Goal: Transaction & Acquisition: Purchase product/service

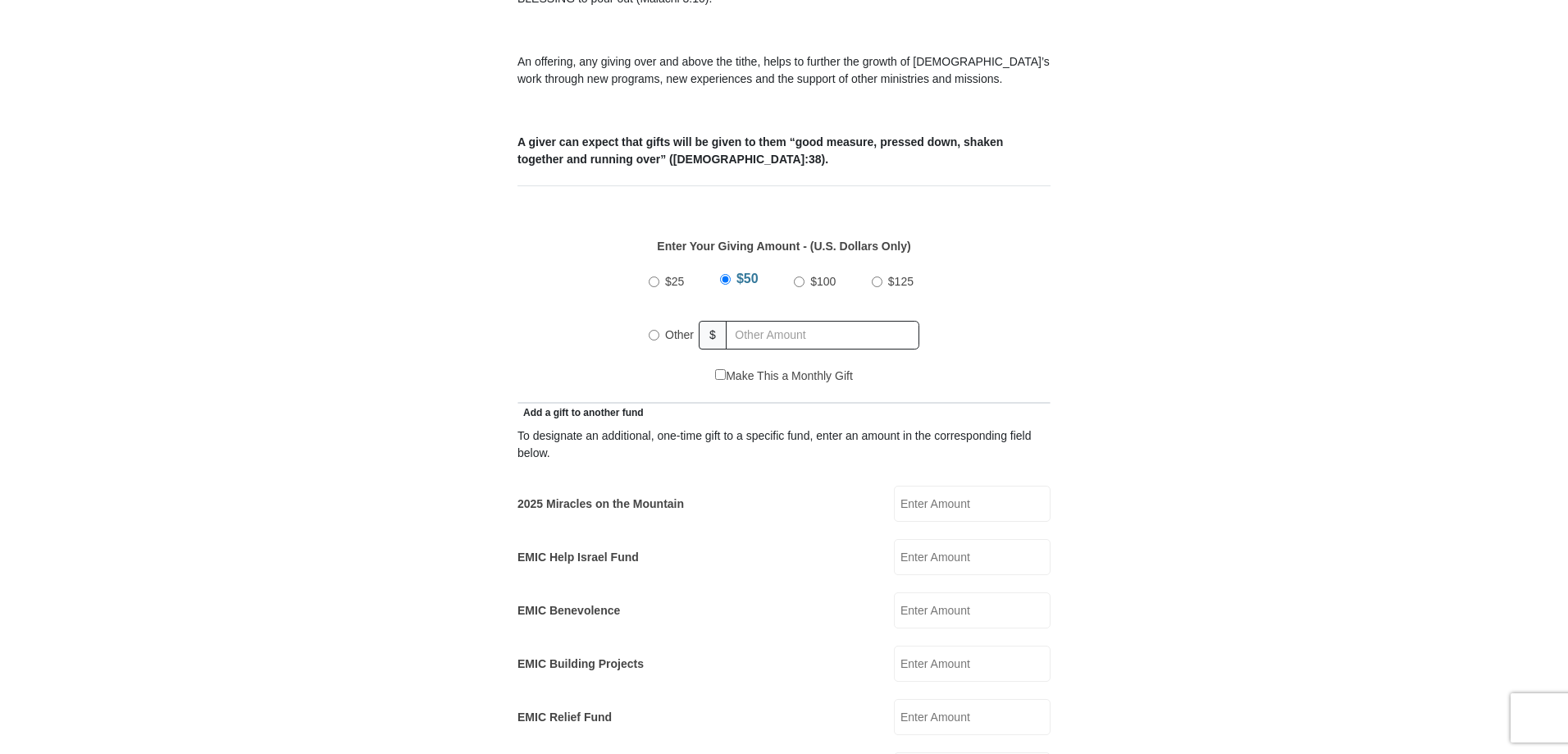
scroll to position [656, 0]
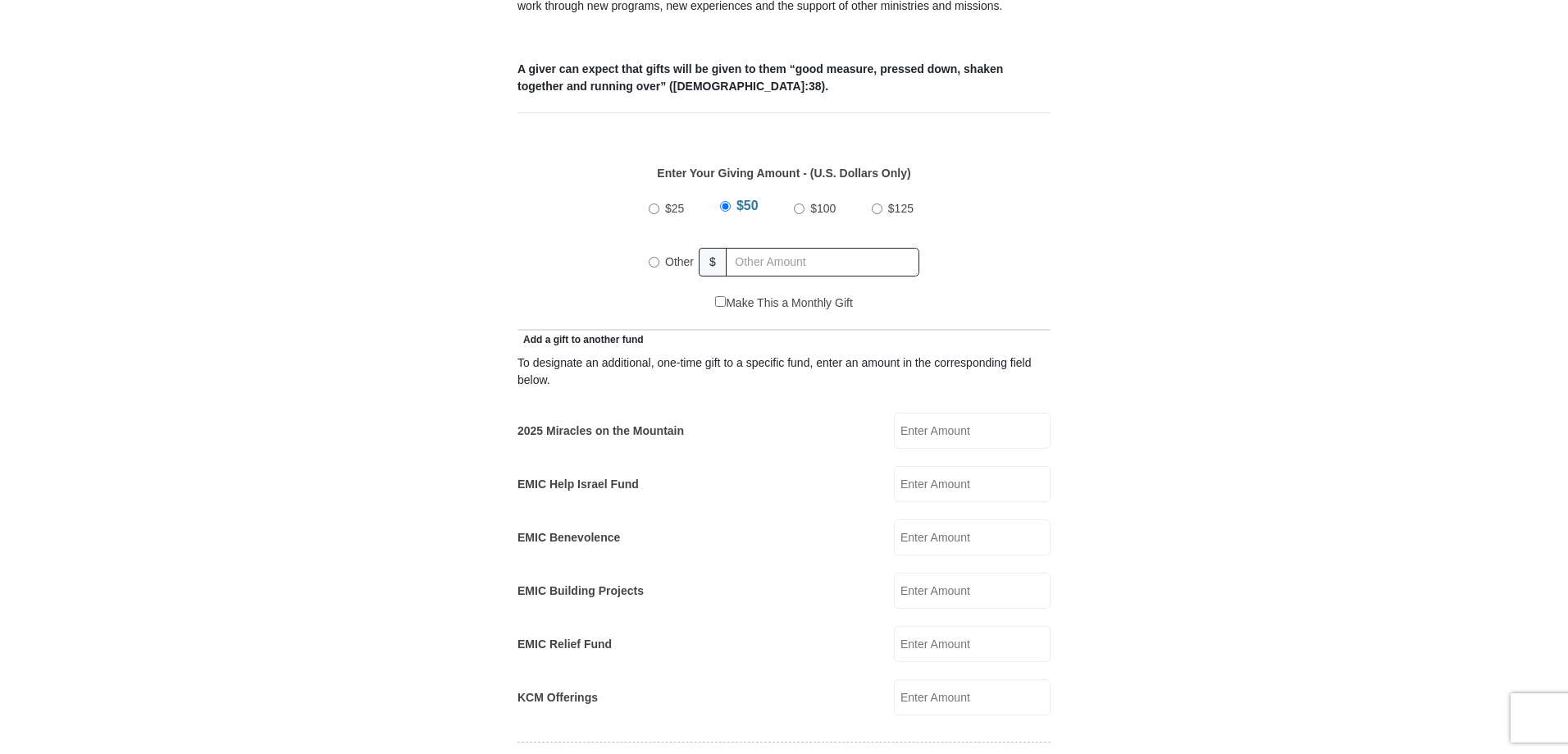
click at [651, 257] on input "Other" at bounding box center [654, 262] width 11 height 11
radio input "true"
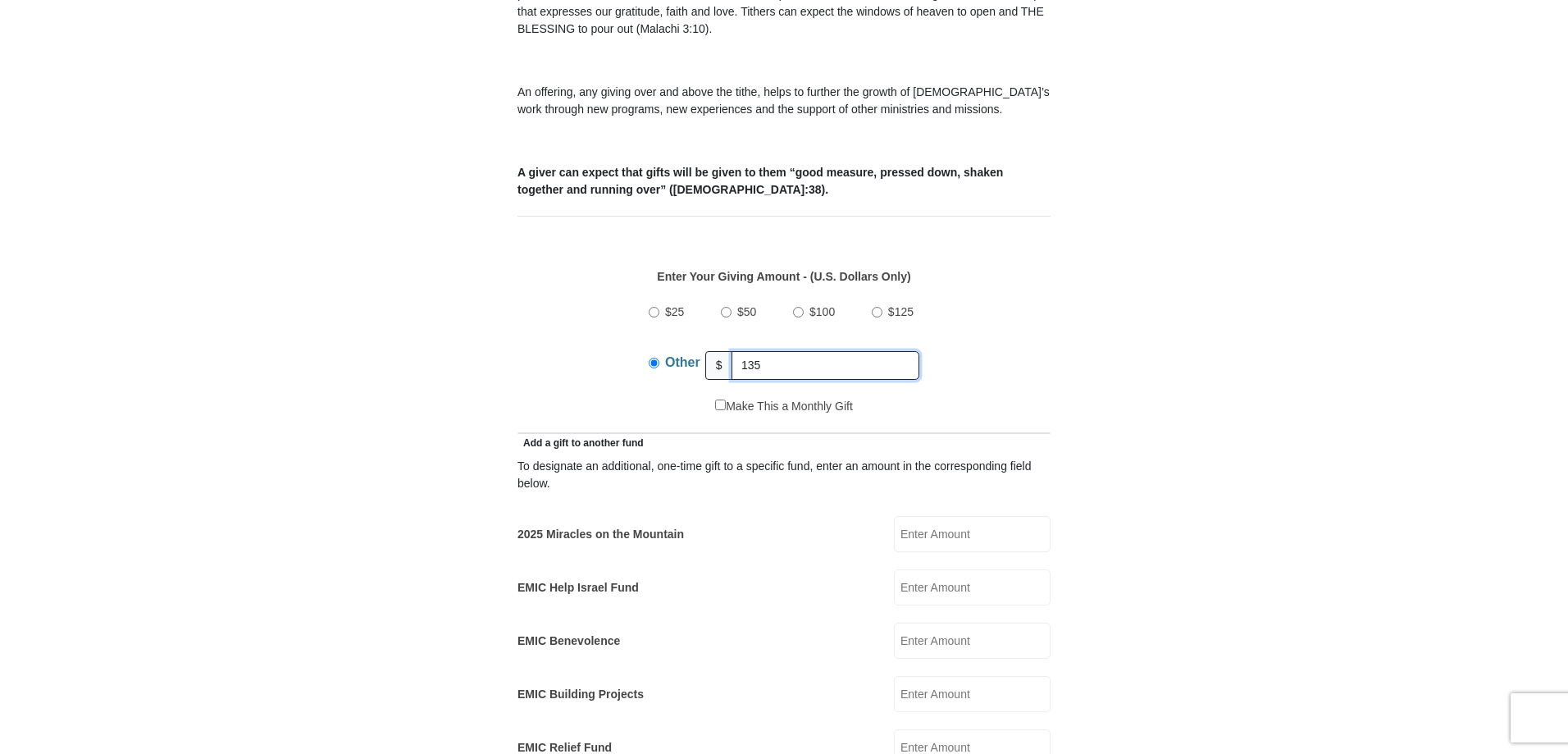
scroll to position [574, 0]
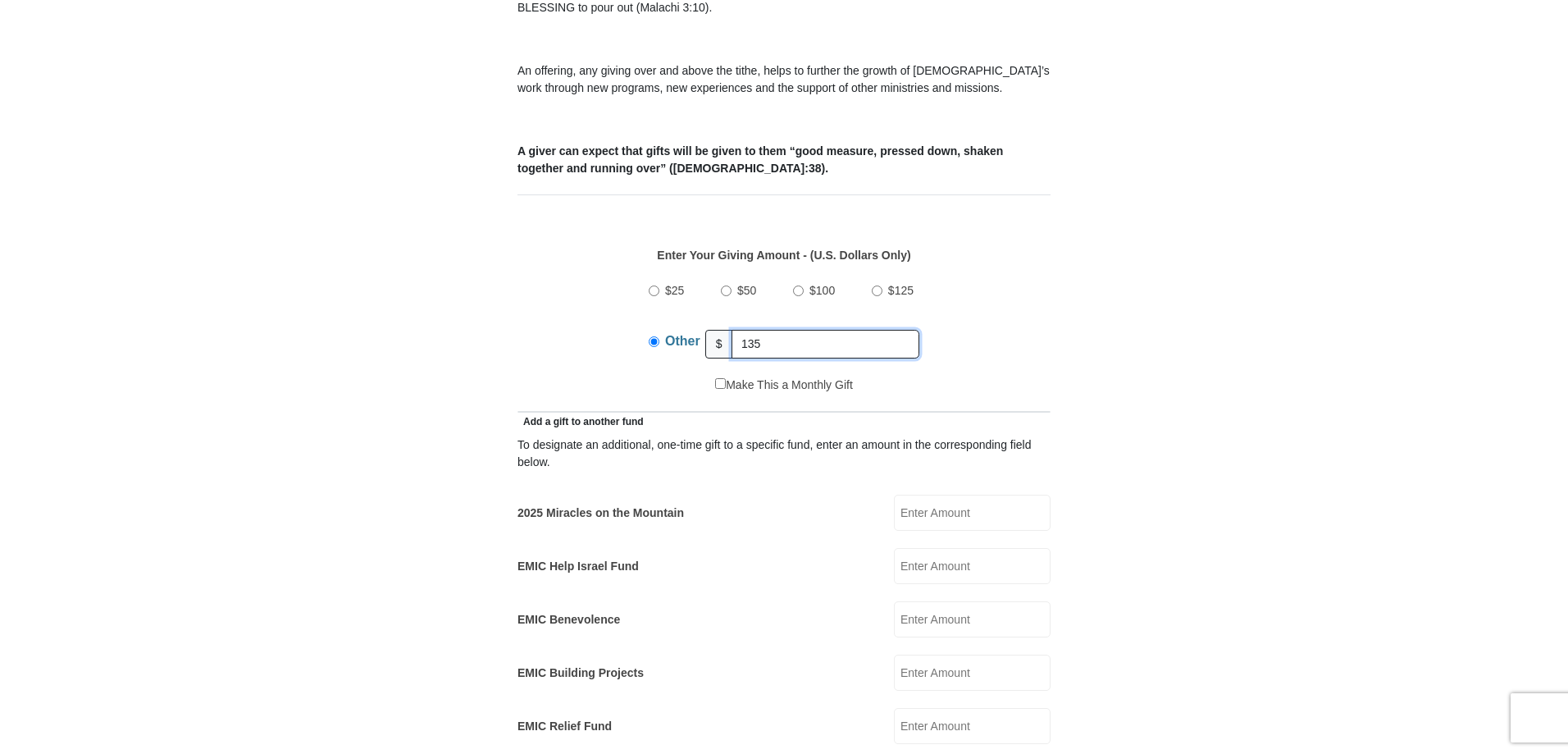
type input "135"
click at [601, 303] on div "$25 $50 $100 $125 Other $ 135" at bounding box center [784, 323] width 516 height 106
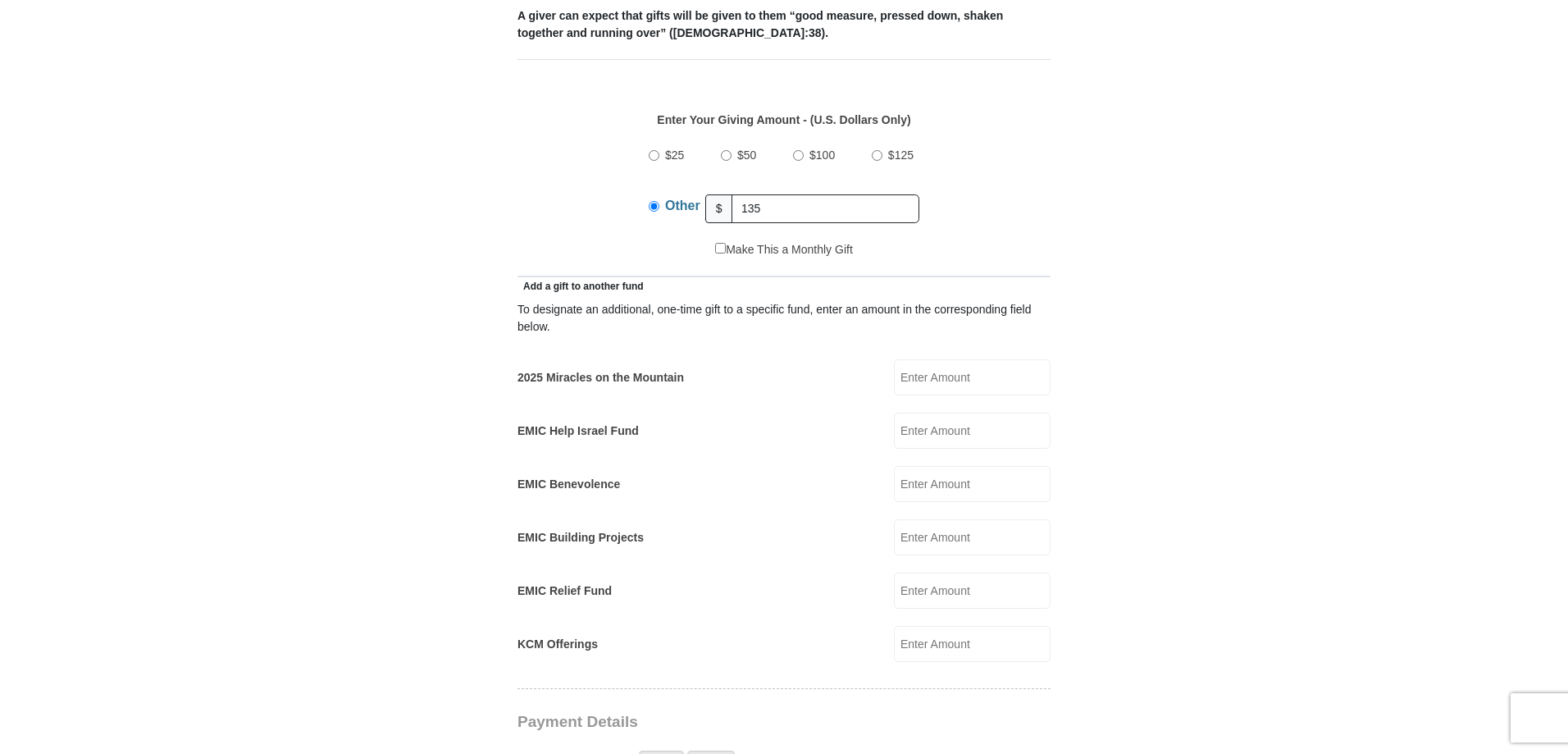
scroll to position [738, 0]
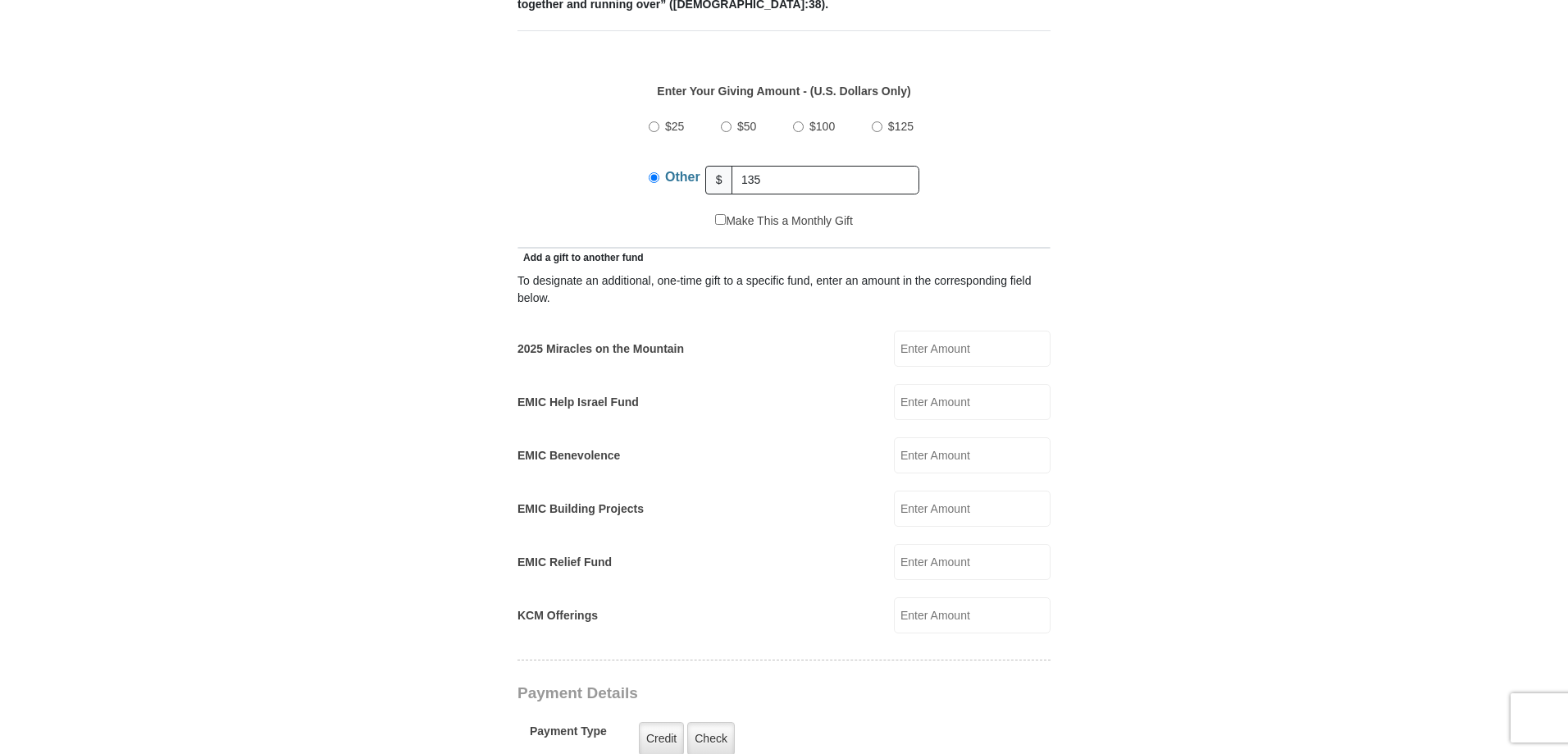
click at [941, 331] on input "2025 Miracles on the Mountain" at bounding box center [972, 348] width 157 height 36
type input "50.00"
click at [765, 544] on div "EMIC Relief Fund EMIC Relief Fund Amount must be a valid number Make This a Mon…" at bounding box center [784, 562] width 533 height 36
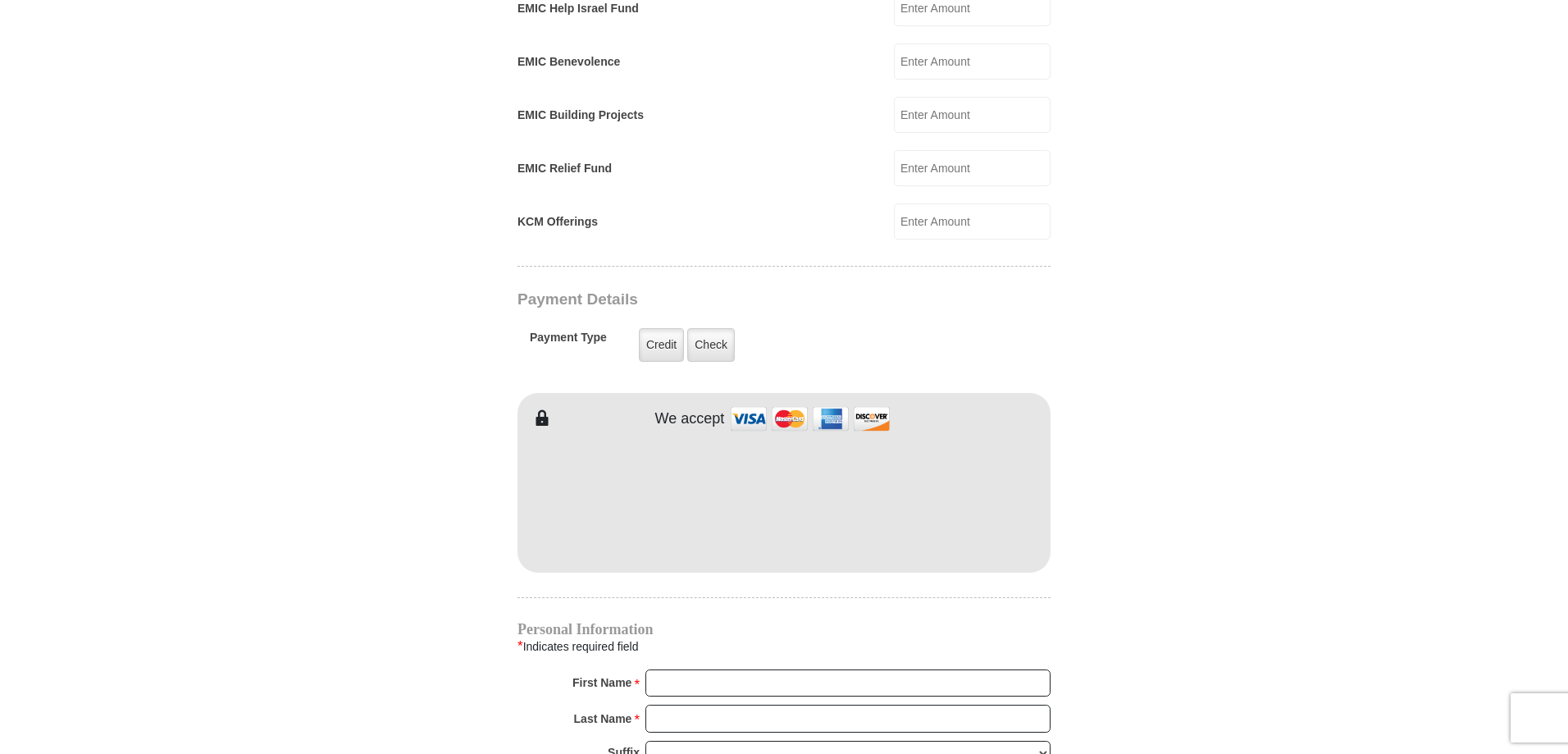
scroll to position [1149, 0]
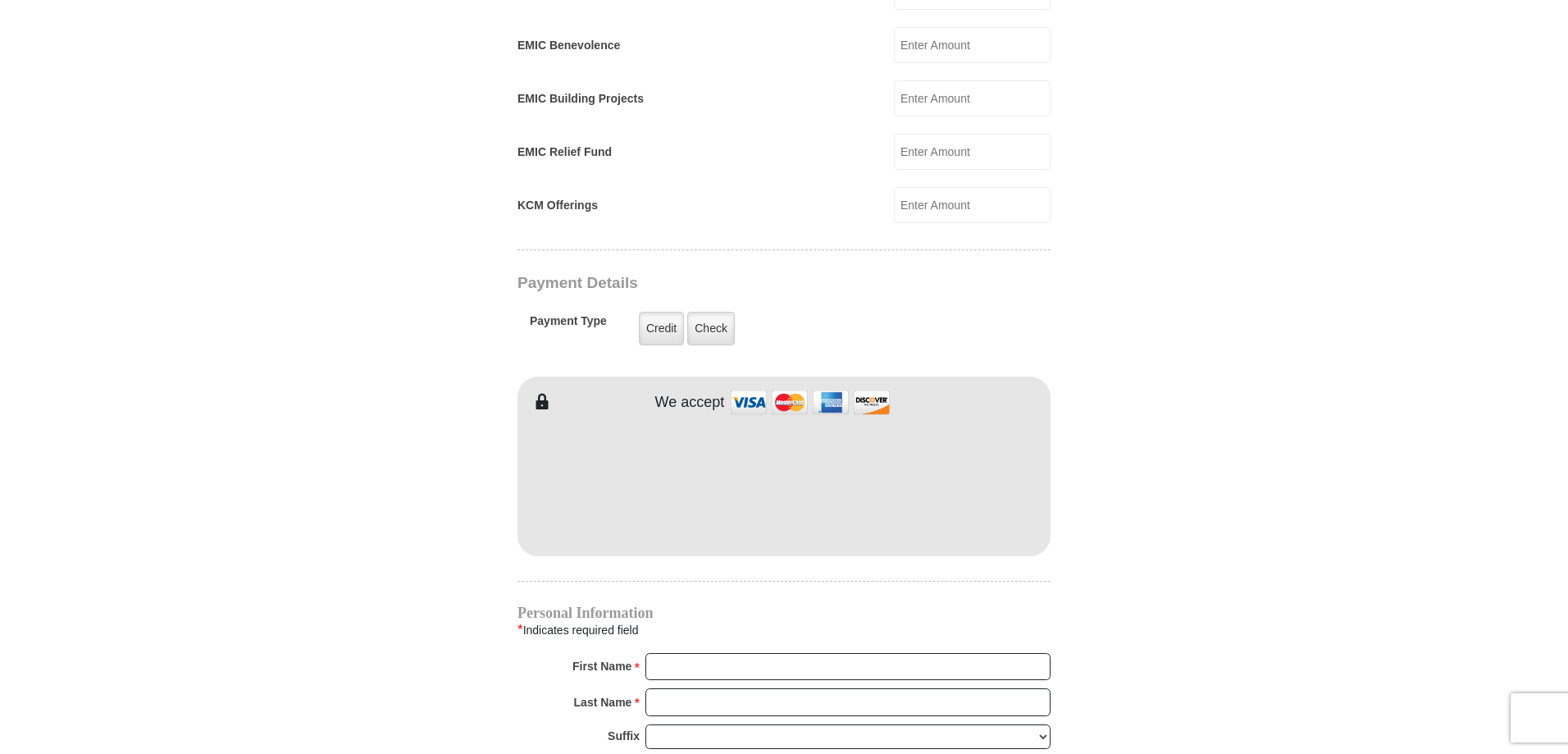
click at [384, 598] on form "[GEOGRAPHIC_DATA][DEMOGRAPHIC_DATA] Online Giving Because of gifts like yours, …" at bounding box center [784, 157] width 935 height 2480
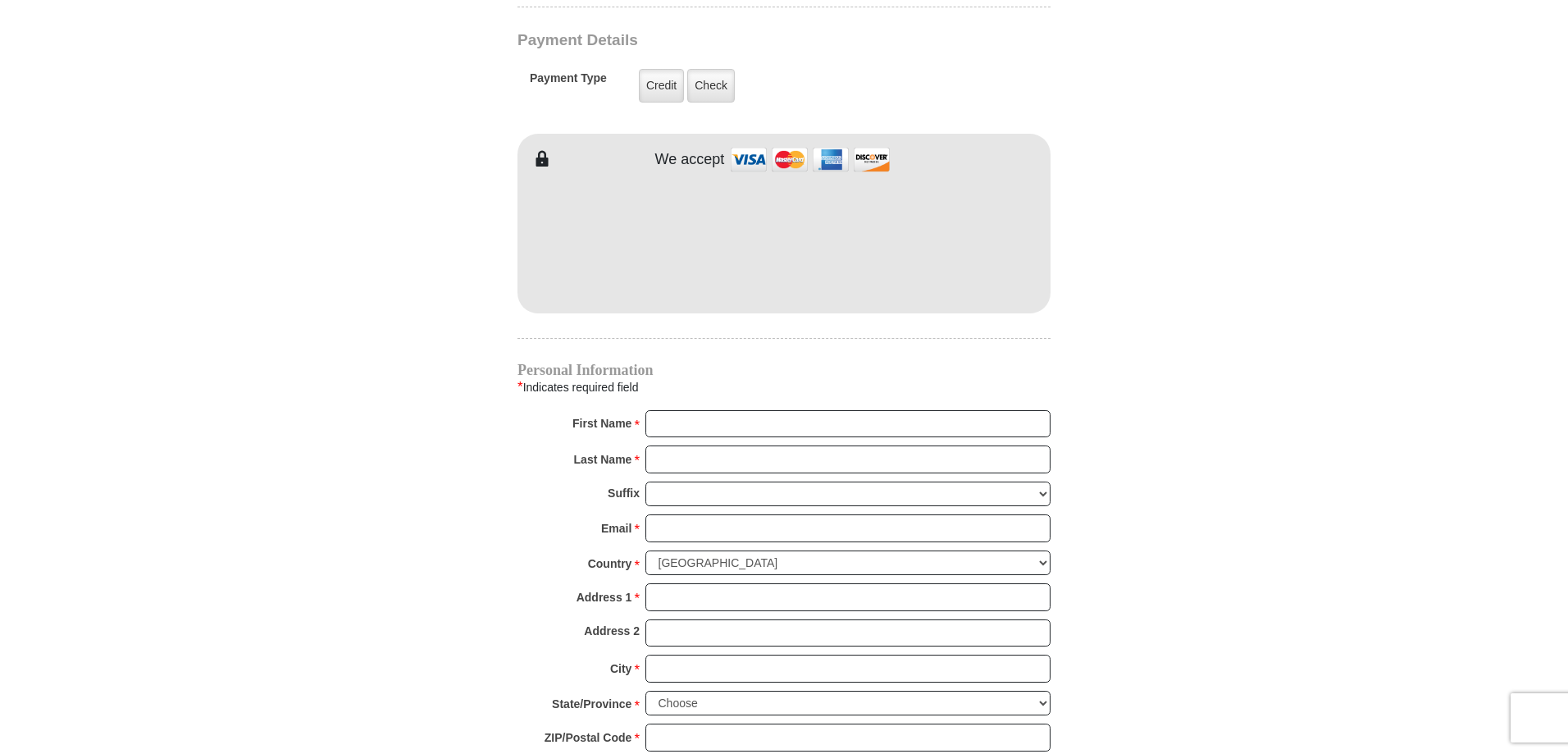
scroll to position [1394, 0]
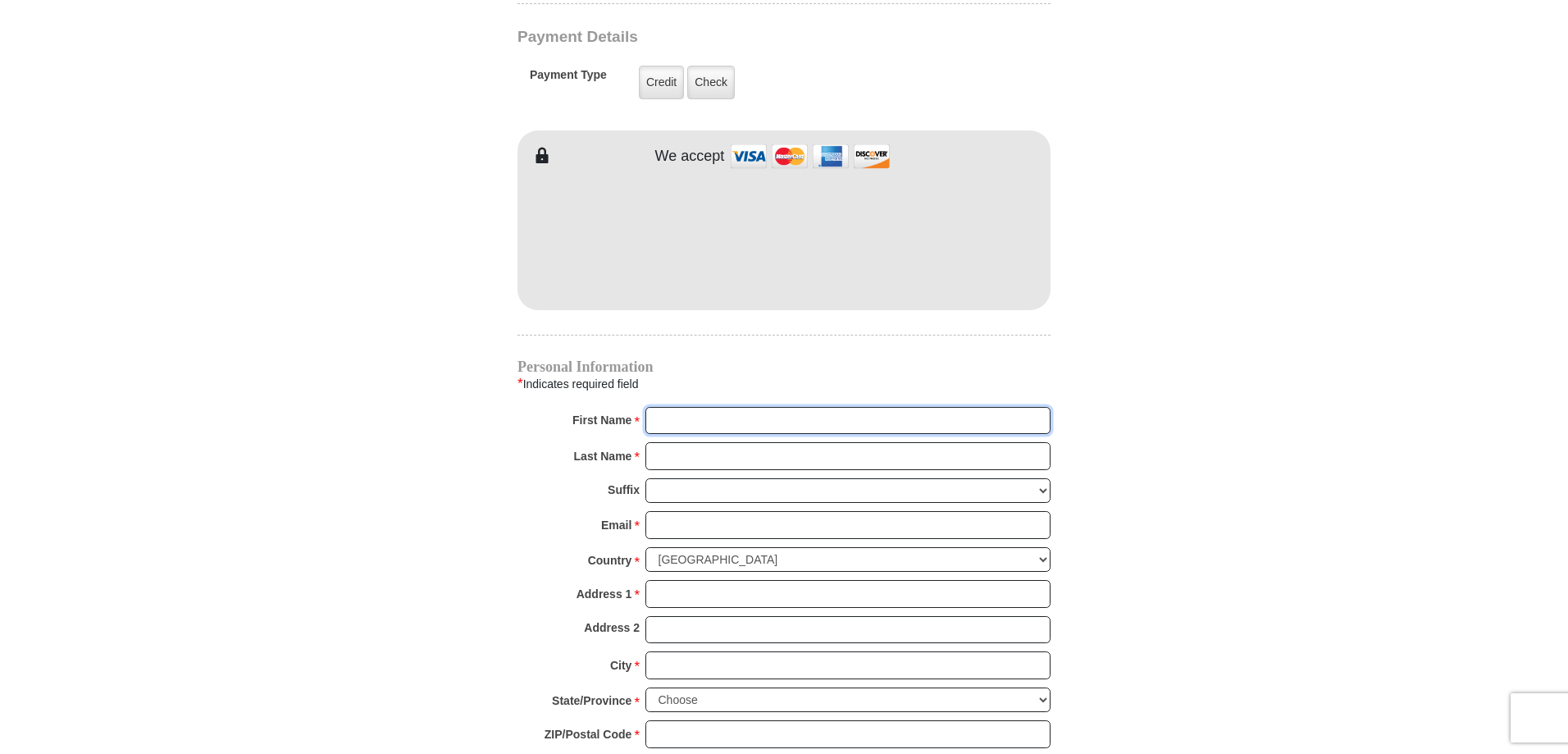
click at [730, 407] on input "First Name *" at bounding box center [848, 421] width 405 height 27
type input "[PERSON_NAME]"
click at [732, 443] on input "Last Name *" at bounding box center [848, 456] width 405 height 27
type input "LEAF"
click at [706, 511] on input "Email *" at bounding box center [848, 525] width 405 height 27
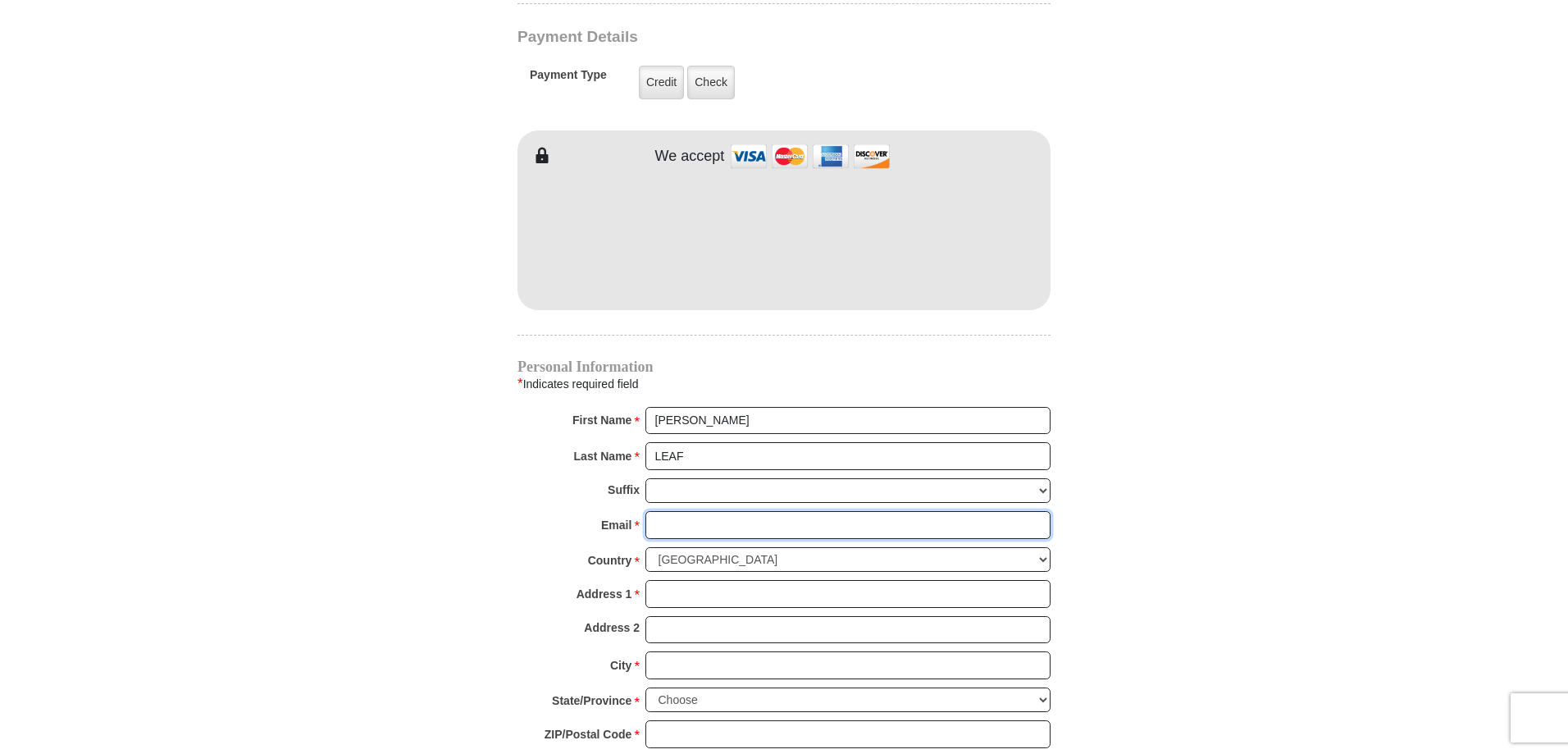
type input "[EMAIL_ADDRESS][DOMAIN_NAME]"
click at [658, 580] on input "Address 1 *" at bounding box center [848, 594] width 405 height 27
type input "PO BOX 521"
click at [697, 651] on input "City *" at bounding box center [848, 665] width 405 height 27
type input "[GEOGRAPHIC_DATA]"
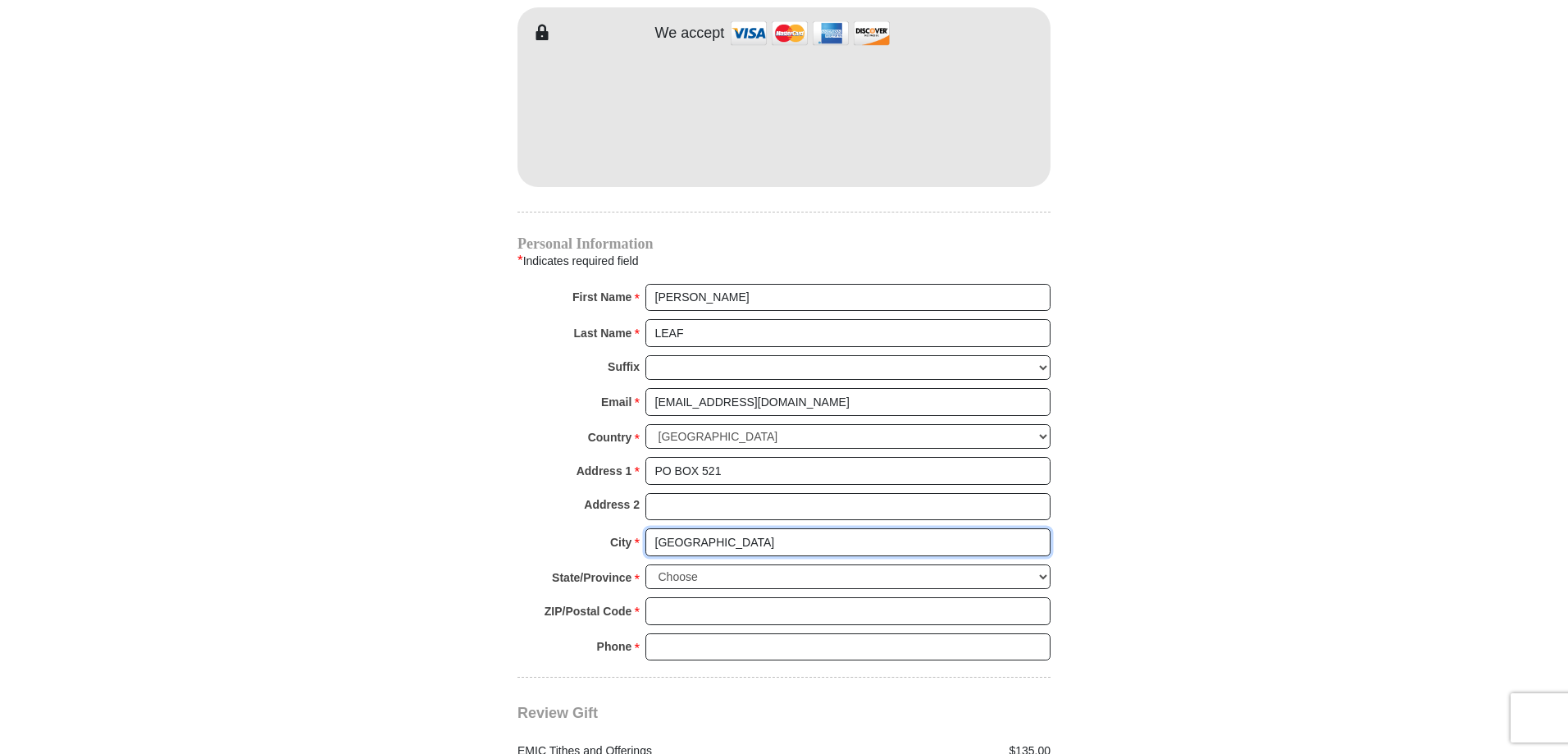
scroll to position [1722, 0]
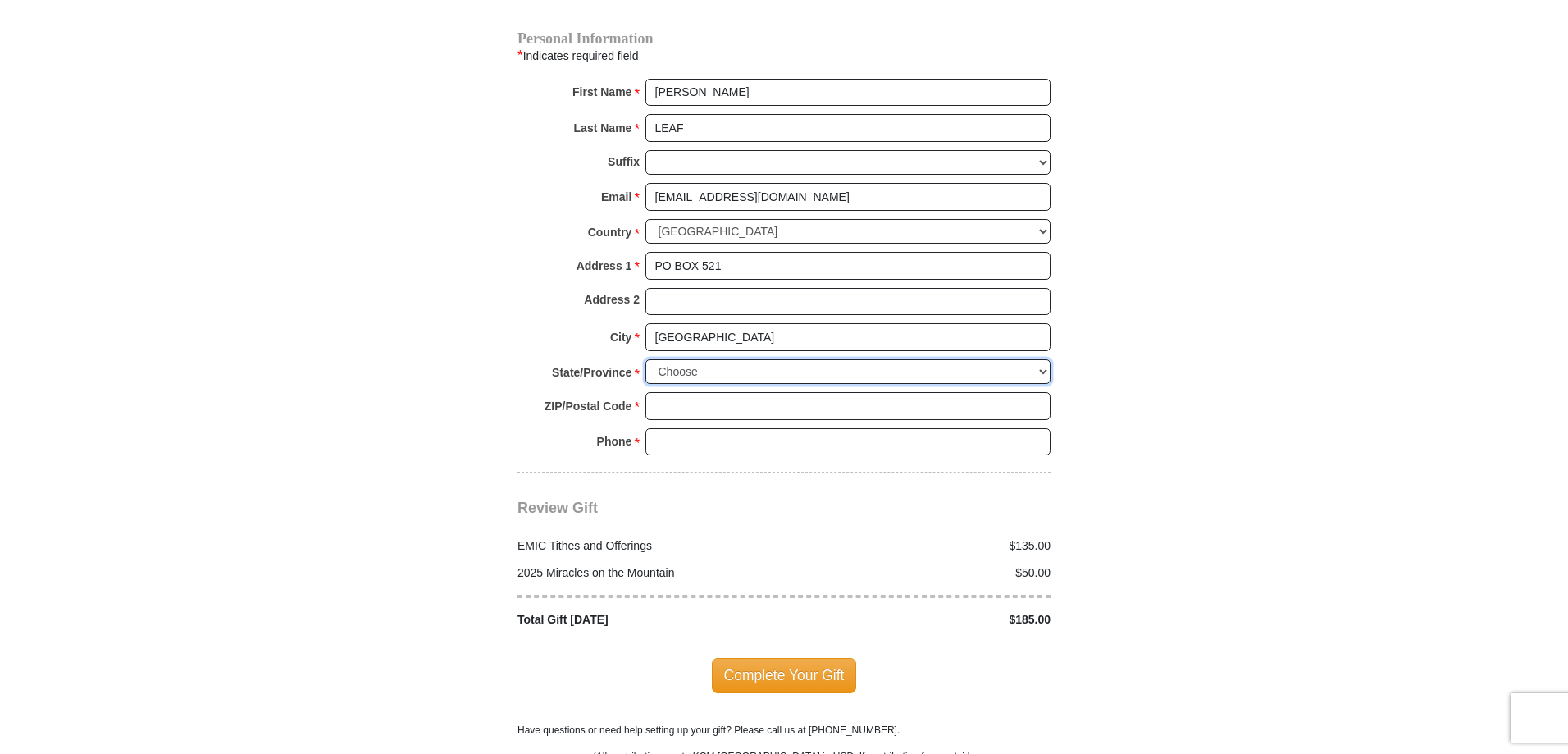
click at [1017, 359] on select "Choose [US_STATE] [US_STATE] [US_STATE] [US_STATE] [US_STATE] Armed Forces Amer…" at bounding box center [848, 372] width 405 height 26
select select "WA"
click at [646, 359] on select "Choose [US_STATE] [US_STATE] [US_STATE] [US_STATE] [US_STATE] Armed Forces Amer…" at bounding box center [848, 372] width 405 height 26
click at [702, 392] on input "ZIP/Postal Code *" at bounding box center [848, 406] width 405 height 27
type input "99019"
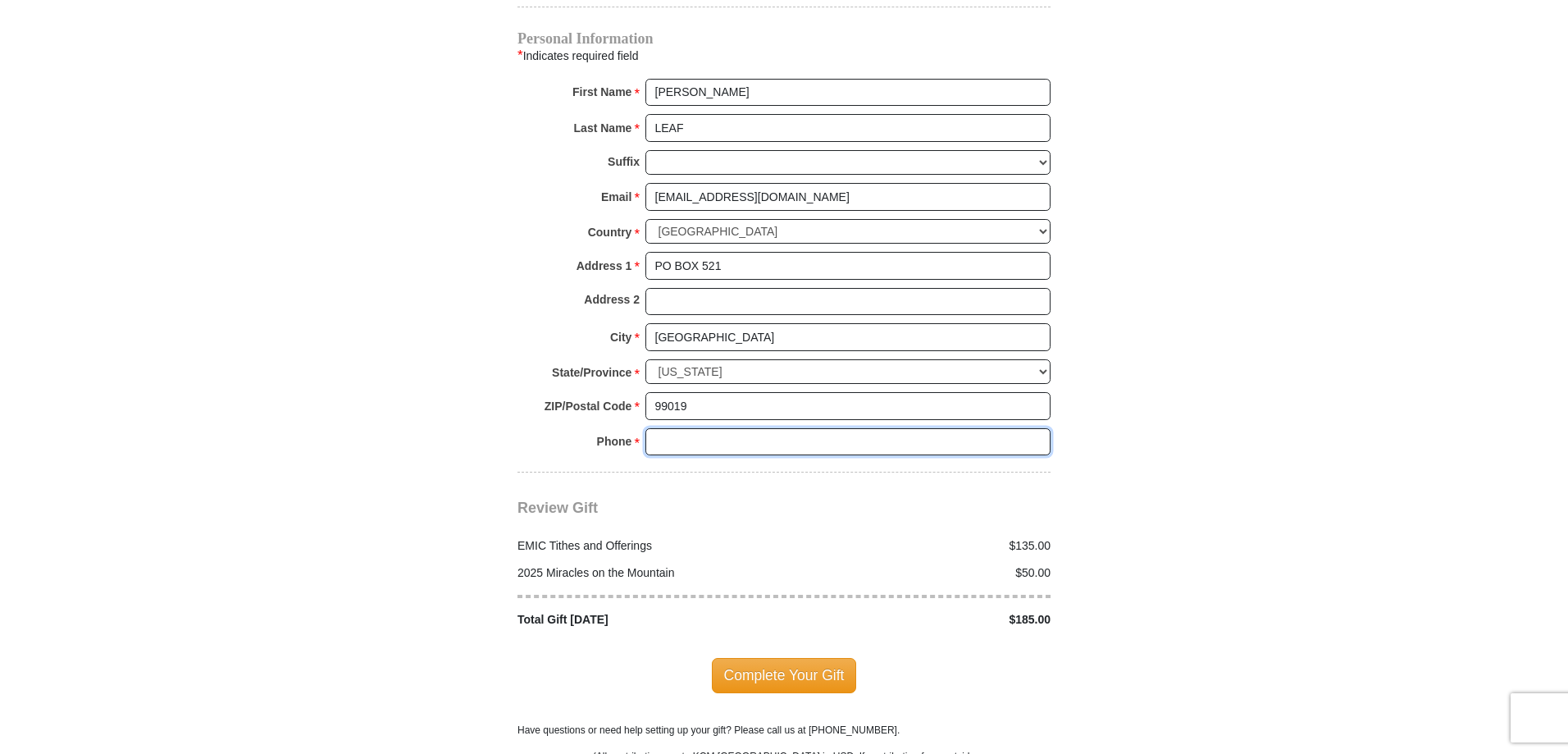
click at [722, 428] on input "Phone * *" at bounding box center [848, 442] width 405 height 27
type input "[PHONE_NUMBER]"
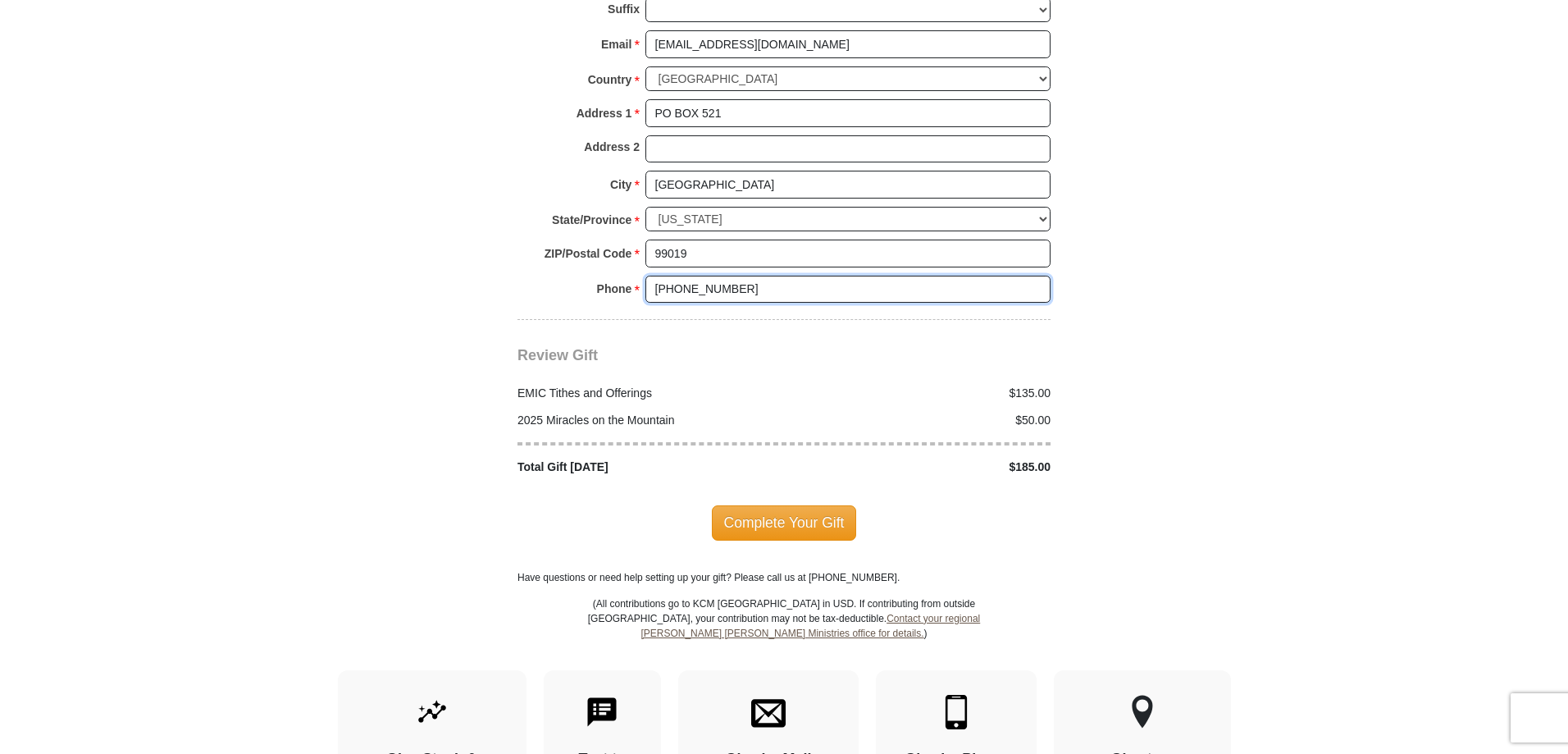
scroll to position [1886, 0]
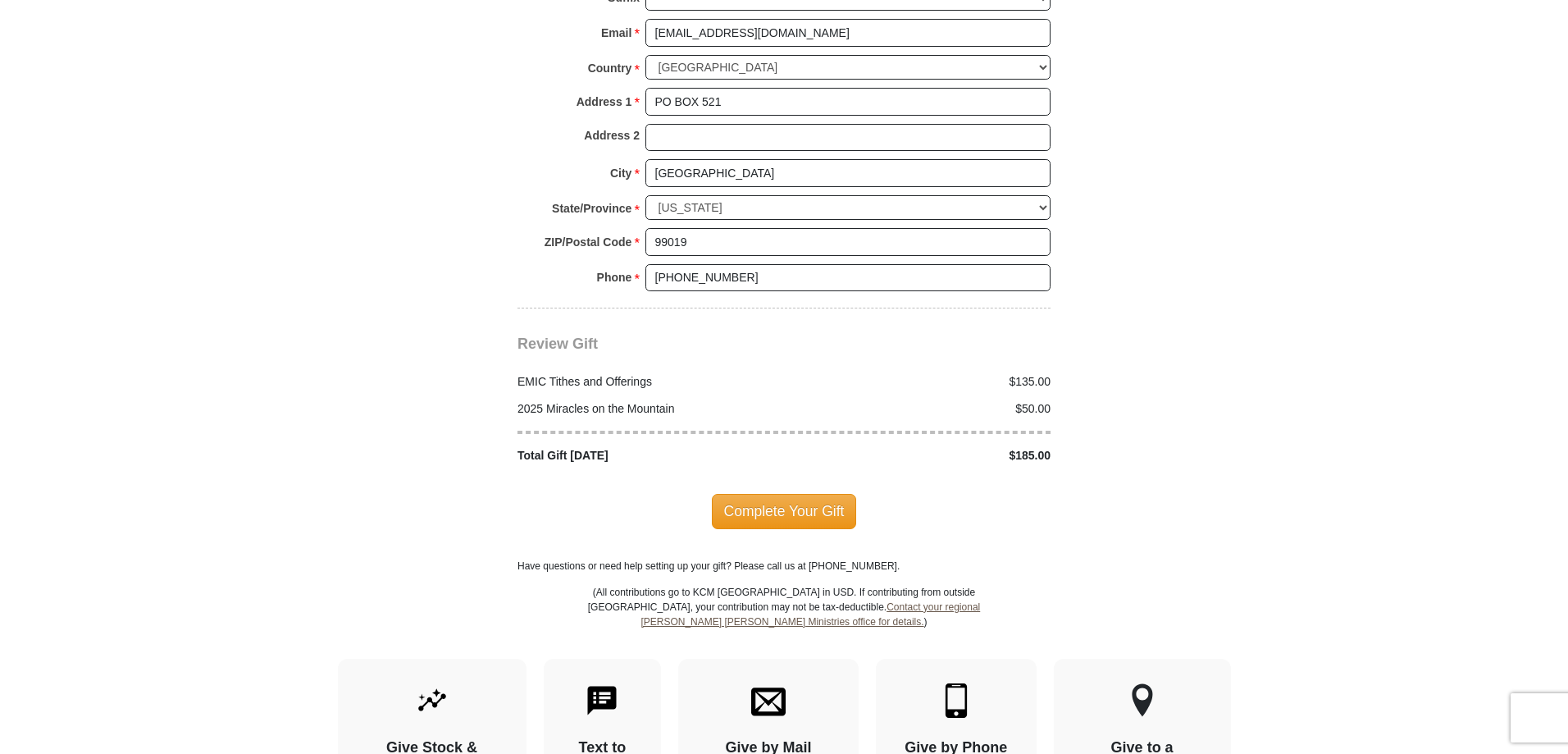
click at [822, 494] on span "Complete Your Gift" at bounding box center [784, 511] width 145 height 35
